Goal: Find specific page/section: Find specific page/section

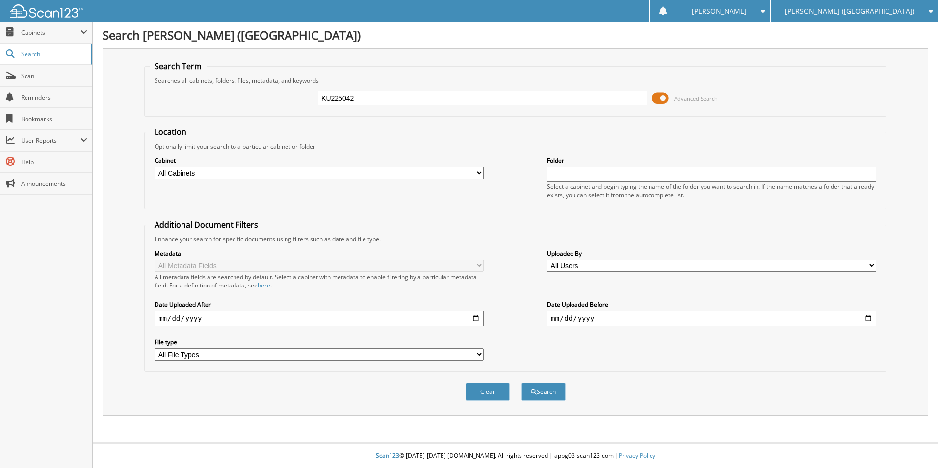
type input "KU225042"
click at [522, 383] on button "Search" at bounding box center [544, 392] width 44 height 18
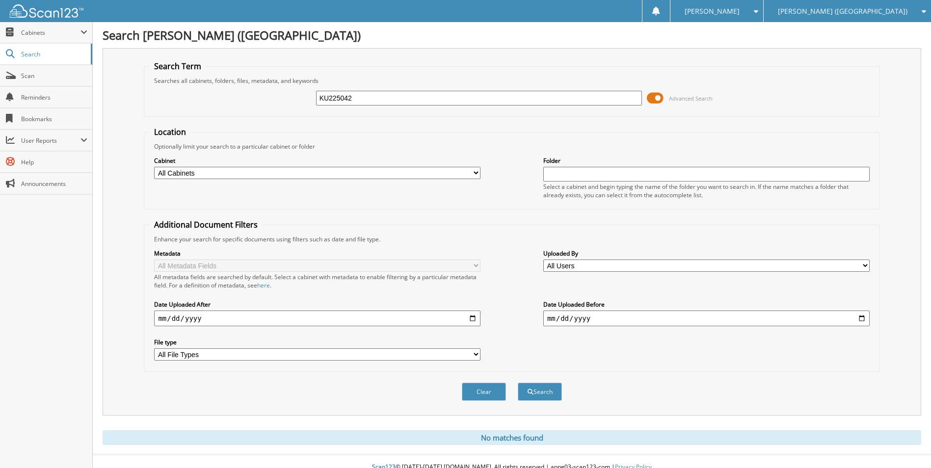
click at [827, 11] on span "[PERSON_NAME] ([GEOGRAPHIC_DATA])" at bounding box center [843, 11] width 130 height 6
click at [820, 29] on link "[PERSON_NAME] Somerset Hyundai" at bounding box center [847, 30] width 167 height 17
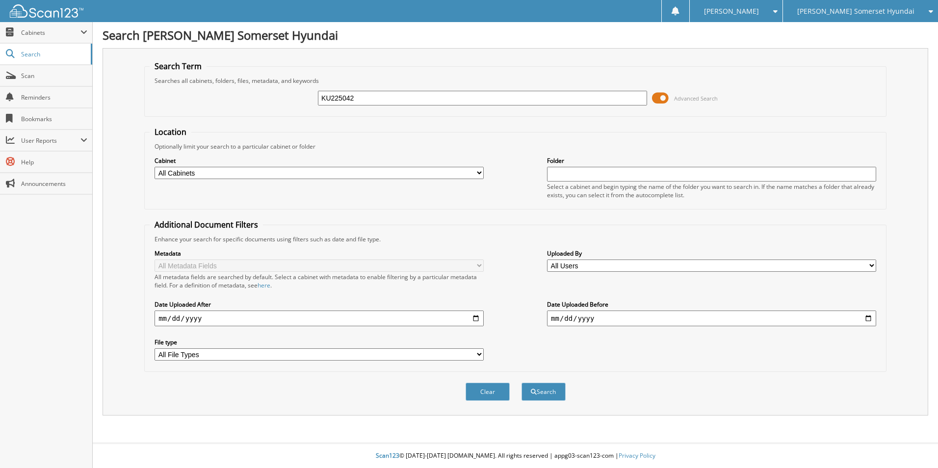
type input "KU225042"
click at [522, 383] on button "Search" at bounding box center [544, 392] width 44 height 18
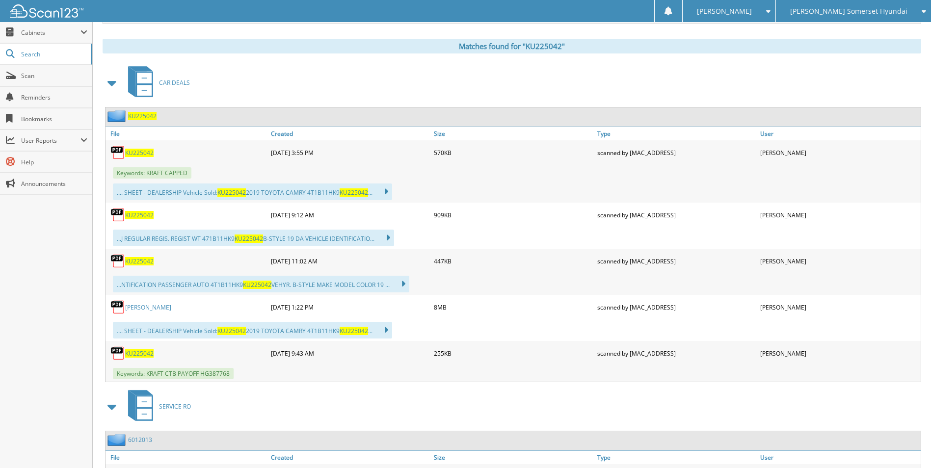
scroll to position [393, 0]
click at [166, 310] on link "BENJAMIN KRAFT" at bounding box center [148, 306] width 46 height 8
